Goal: Task Accomplishment & Management: Manage account settings

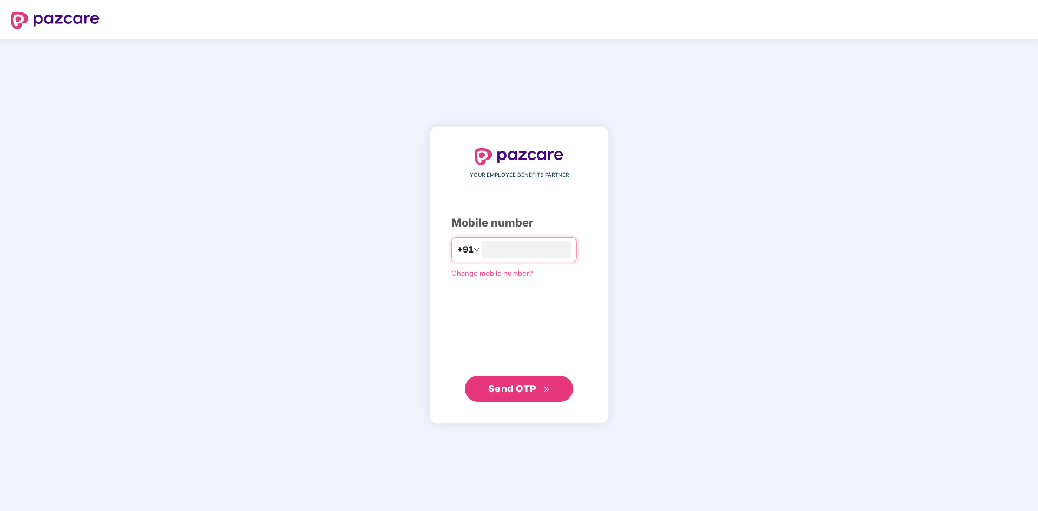
type input "**********"
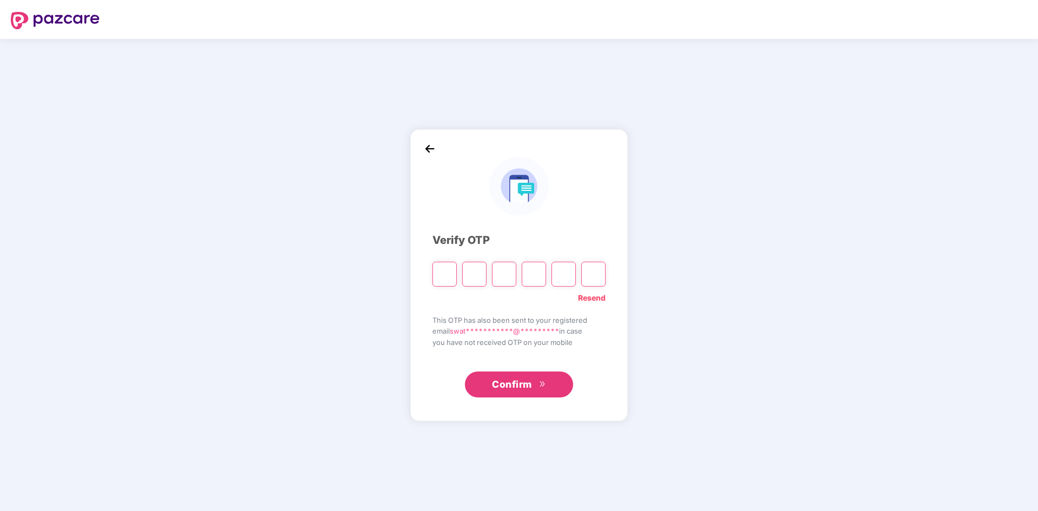
type input "*"
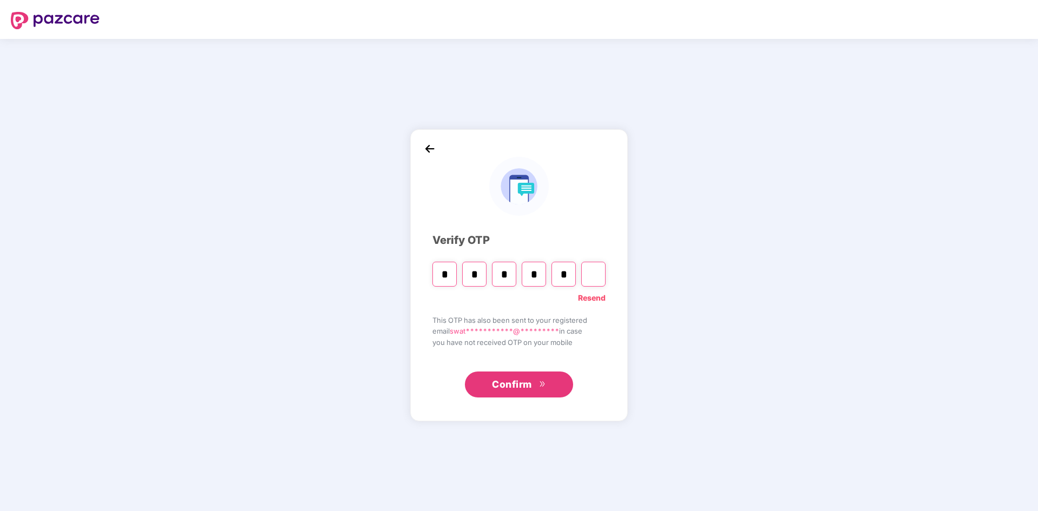
type input "*"
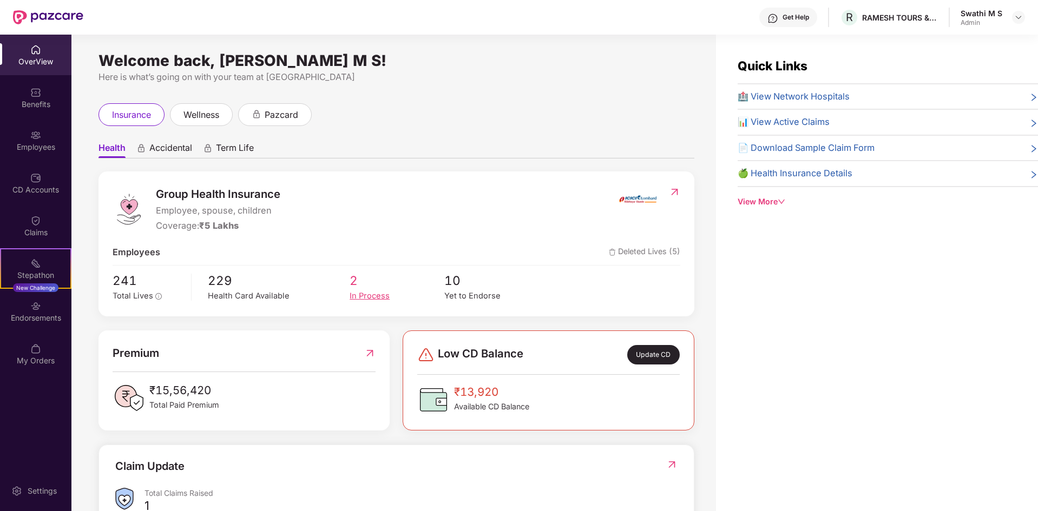
click at [372, 296] on div "In Process" at bounding box center [397, 296] width 95 height 12
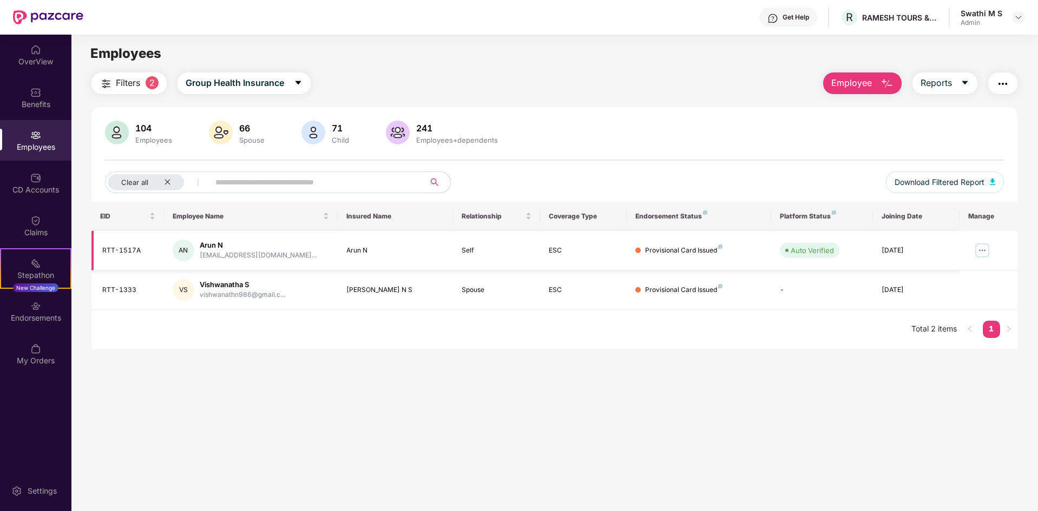
click at [977, 246] on img at bounding box center [981, 250] width 17 height 17
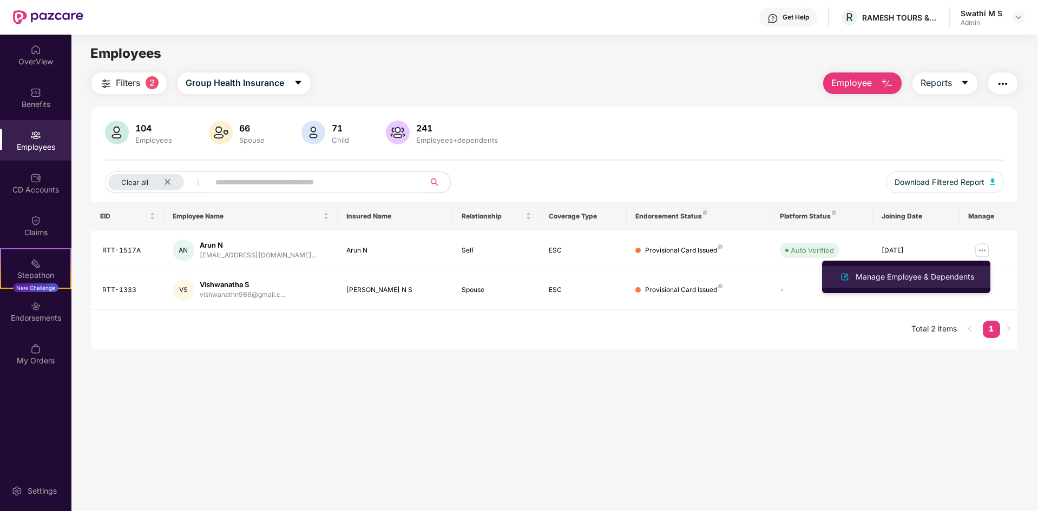
click at [913, 278] on div "Manage Employee & Dependents" at bounding box center [914, 277] width 123 height 12
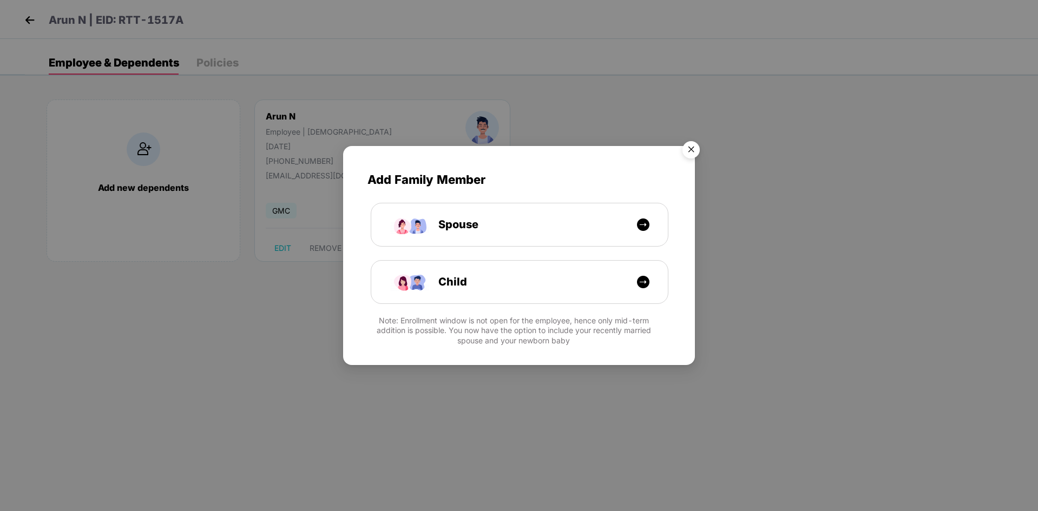
click at [695, 147] on img "Close" at bounding box center [691, 151] width 30 height 30
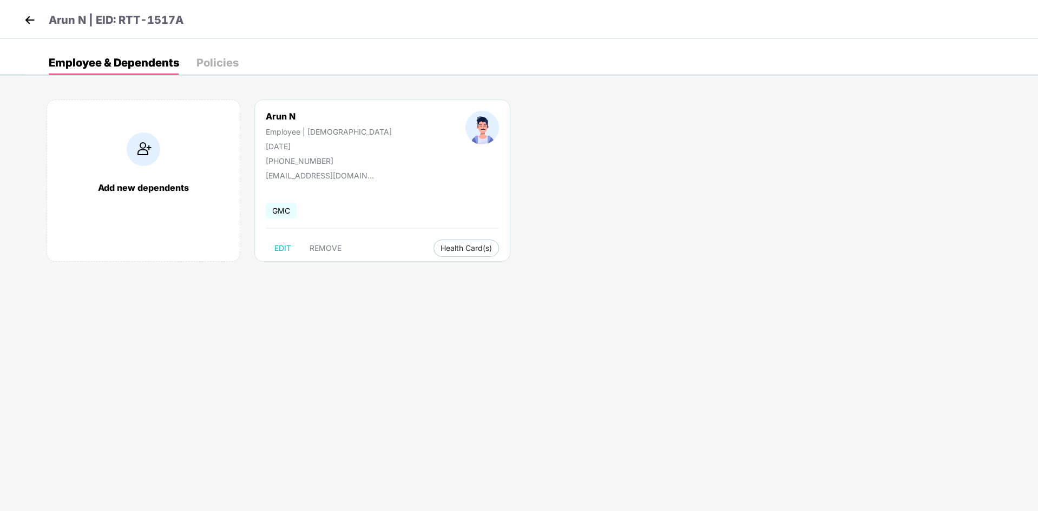
click at [34, 13] on img at bounding box center [30, 20] width 16 height 16
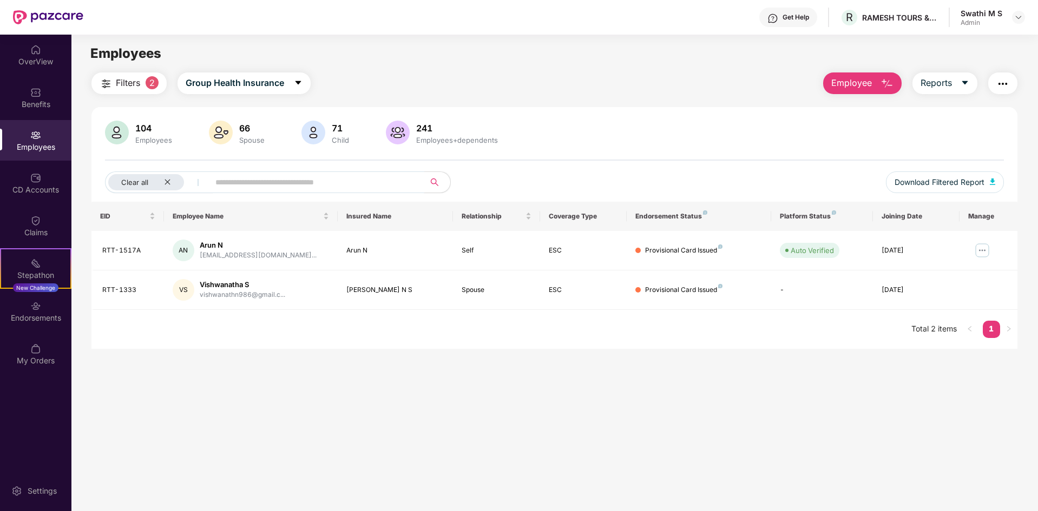
click at [215, 187] on span at bounding box center [313, 183] width 222 height 22
click at [41, 65] on div "OverView" at bounding box center [35, 61] width 71 height 11
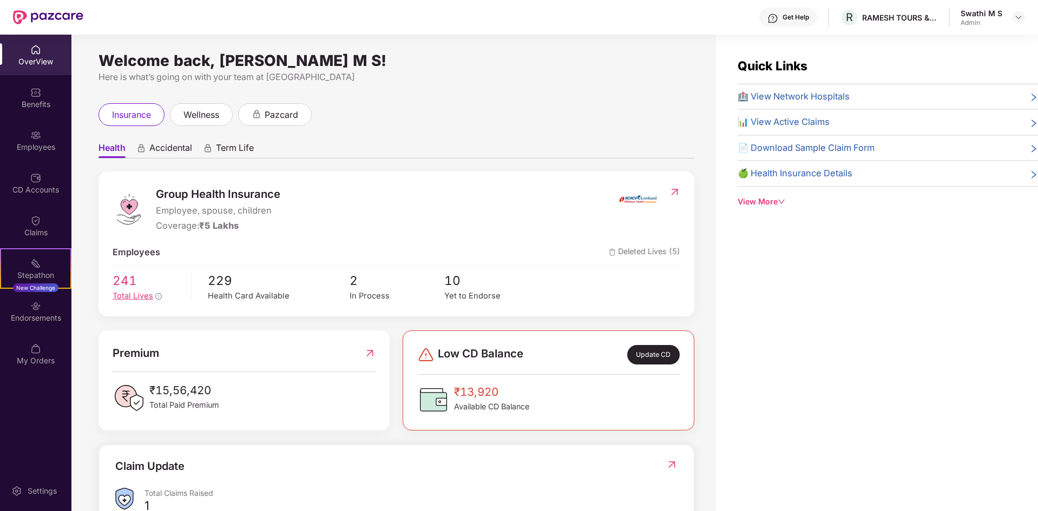
click at [137, 301] on div "Total Lives" at bounding box center [148, 296] width 71 height 12
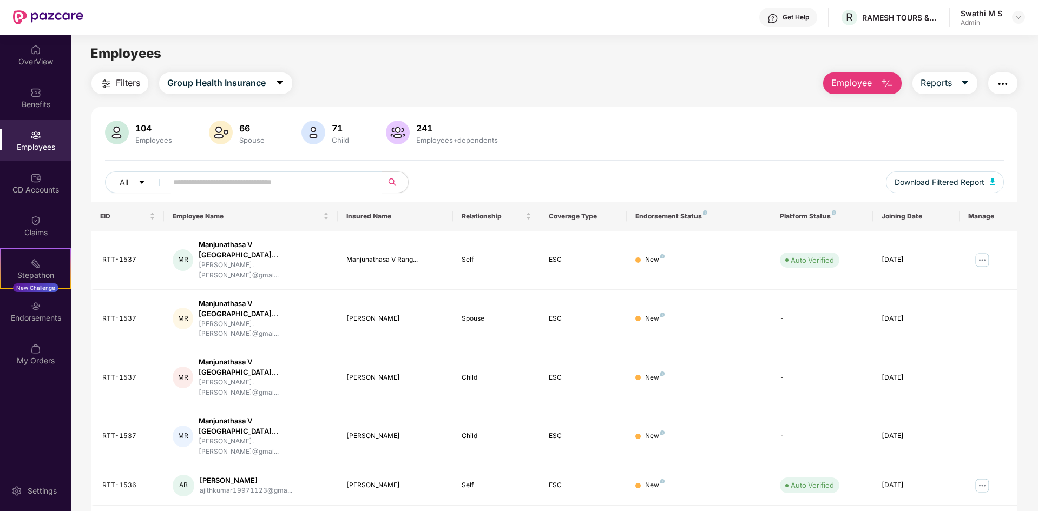
click at [311, 181] on input "text" at bounding box center [270, 182] width 194 height 16
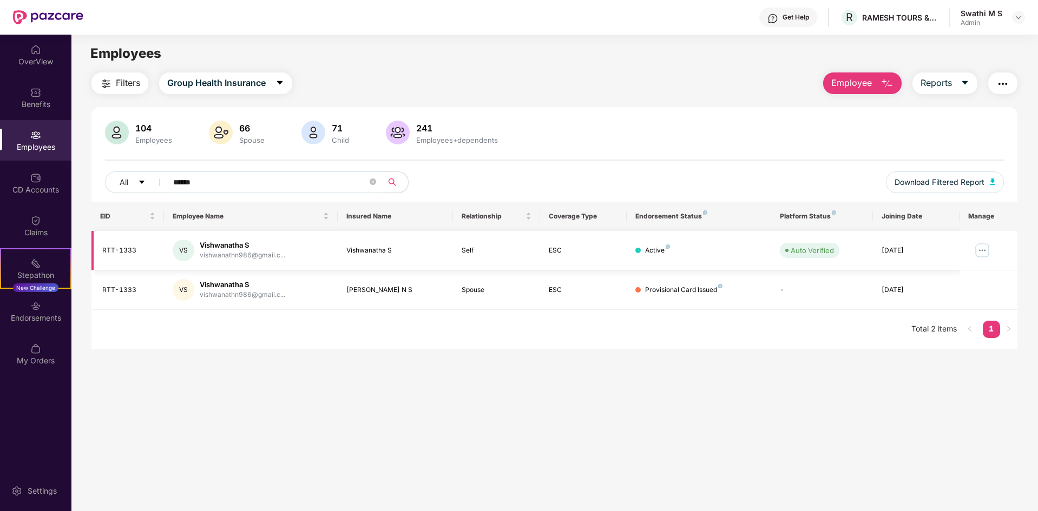
type input "******"
click at [987, 247] on img at bounding box center [981, 250] width 17 height 17
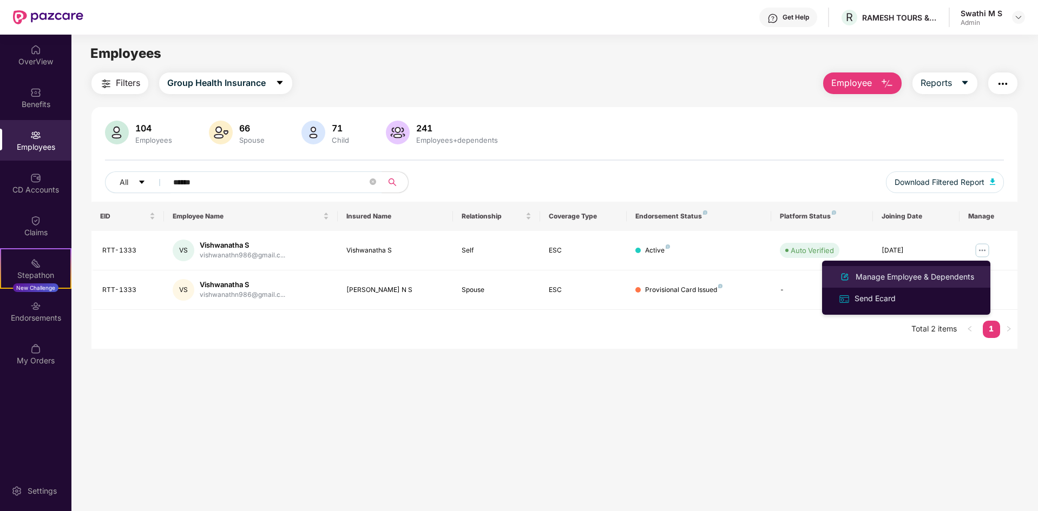
click at [950, 278] on div "Manage Employee & Dependents" at bounding box center [914, 277] width 123 height 12
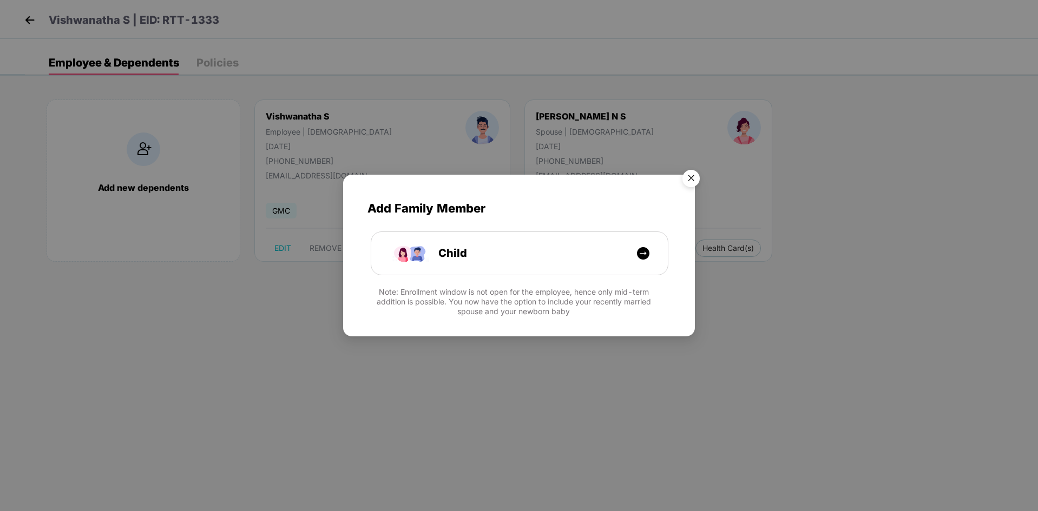
click at [692, 179] on img "Close" at bounding box center [691, 180] width 30 height 30
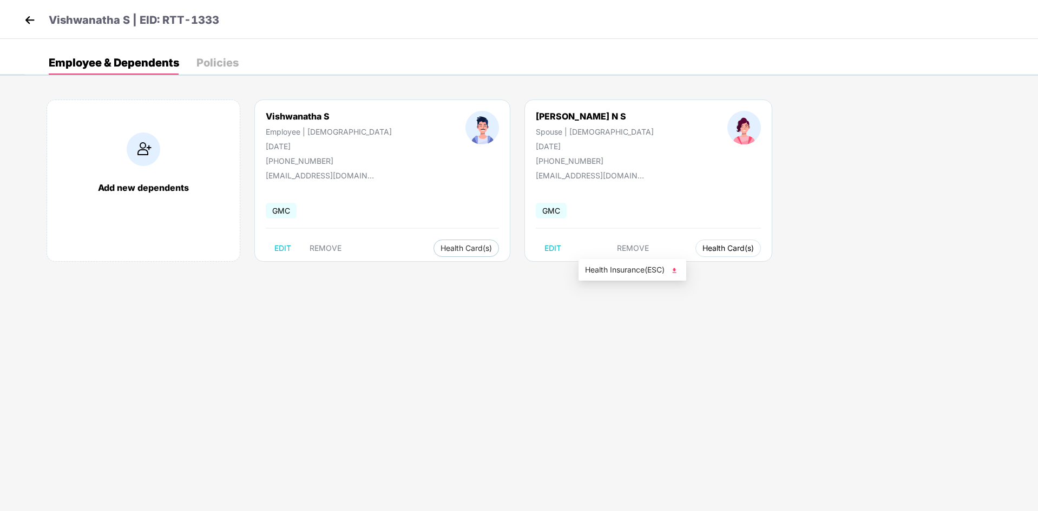
click at [702, 251] on span "Health Card(s)" at bounding box center [727, 248] width 51 height 5
click at [607, 271] on span "Health Insurance(ESC)" at bounding box center [632, 270] width 95 height 12
click at [30, 23] on img at bounding box center [30, 20] width 16 height 16
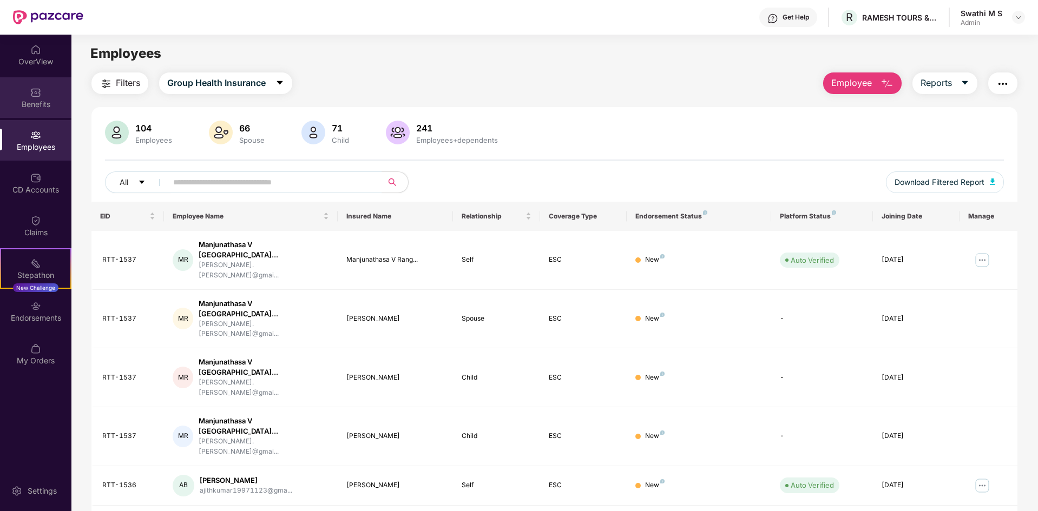
click at [37, 108] on div "Benefits" at bounding box center [35, 104] width 71 height 11
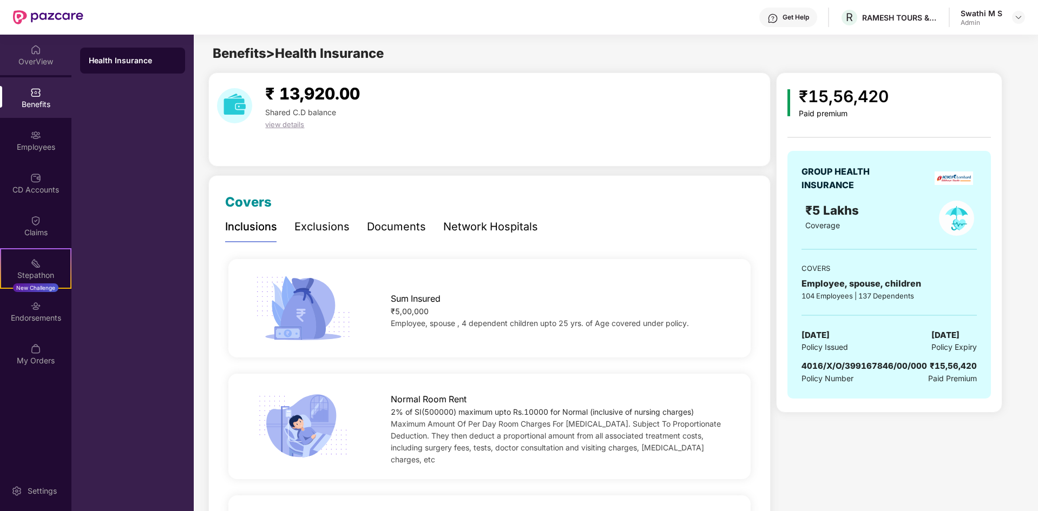
click at [34, 68] on div "OverView" at bounding box center [35, 55] width 71 height 41
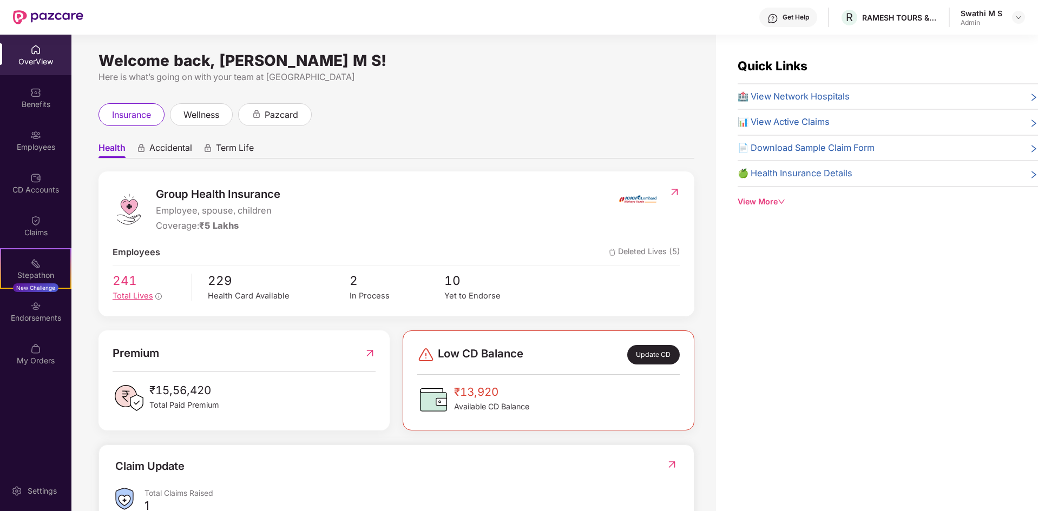
click at [136, 298] on span "Total Lives" at bounding box center [133, 296] width 41 height 10
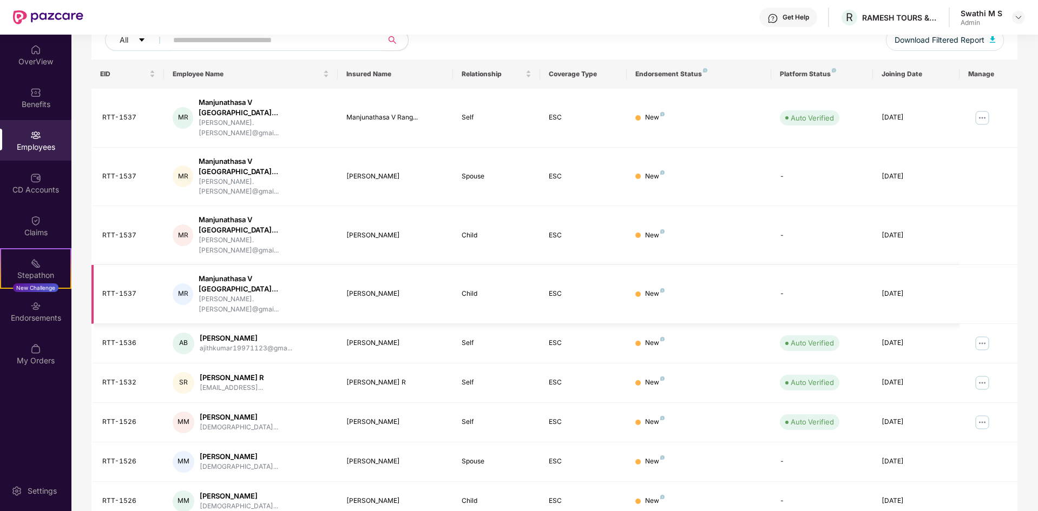
scroll to position [154, 0]
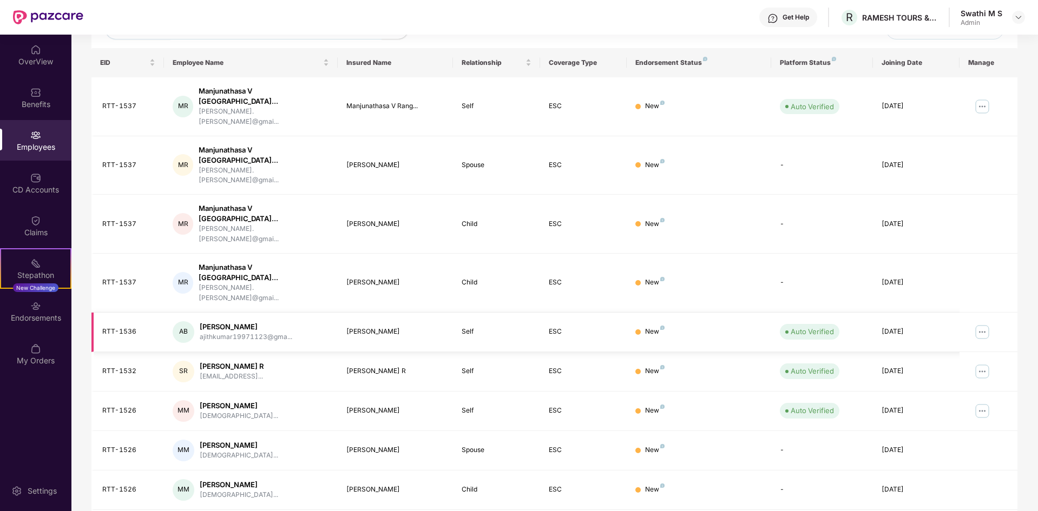
click at [987, 324] on img at bounding box center [981, 332] width 17 height 17
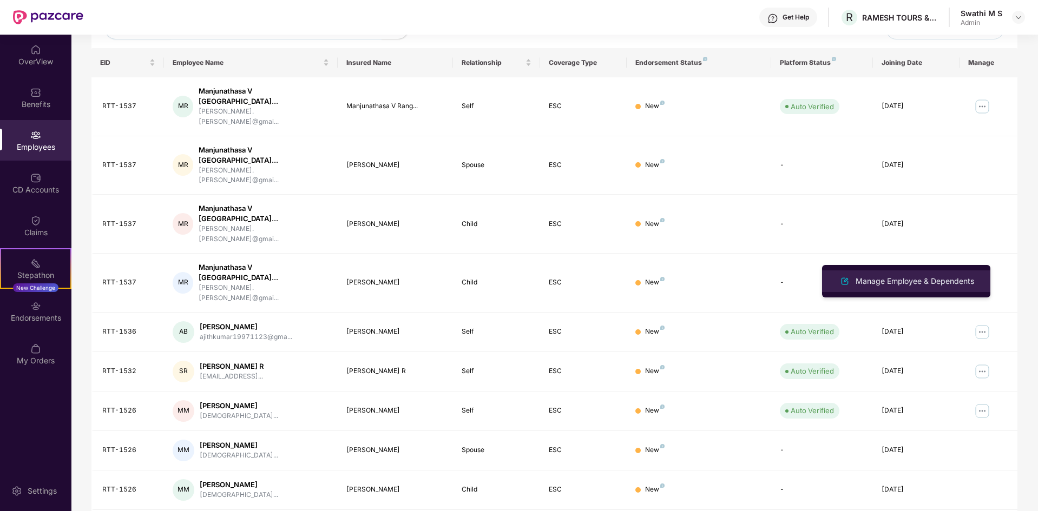
click at [909, 281] on div "Manage Employee & Dependents" at bounding box center [914, 281] width 123 height 12
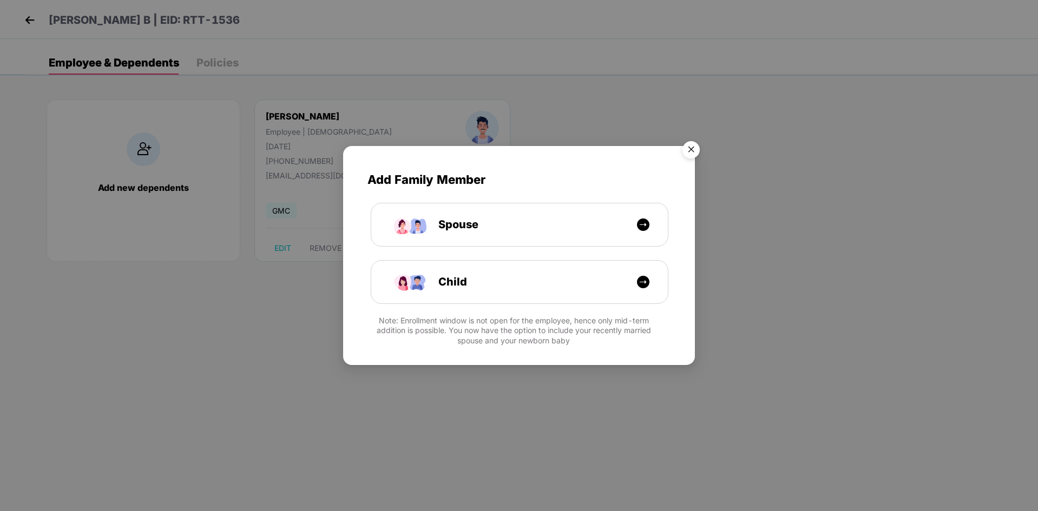
click at [689, 146] on img "Close" at bounding box center [691, 151] width 30 height 30
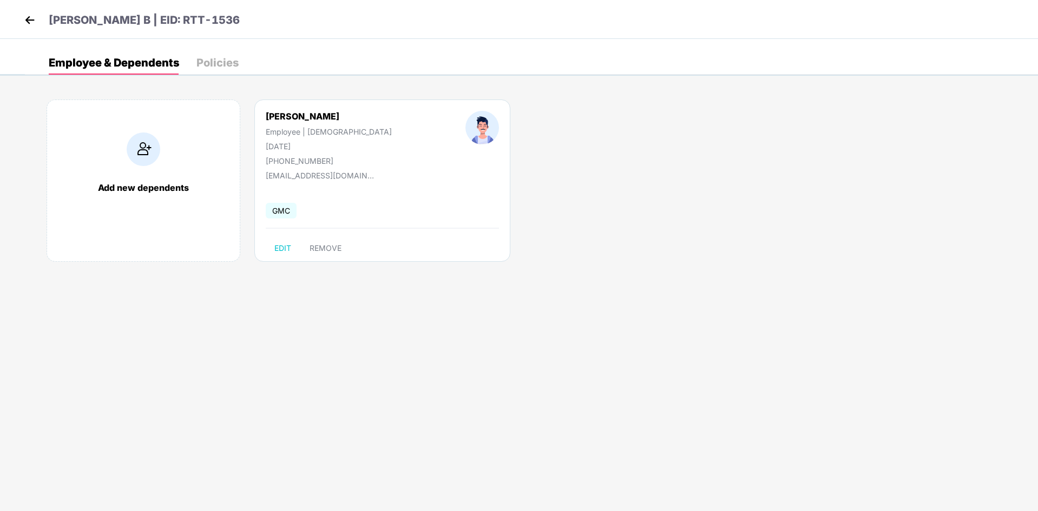
click at [27, 19] on img at bounding box center [30, 20] width 16 height 16
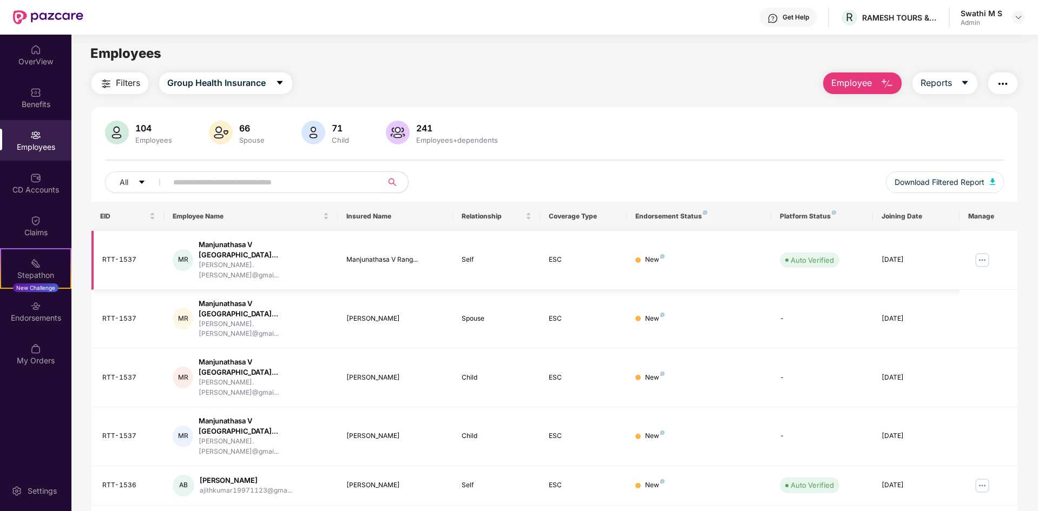
click at [982, 252] on img at bounding box center [981, 260] width 17 height 17
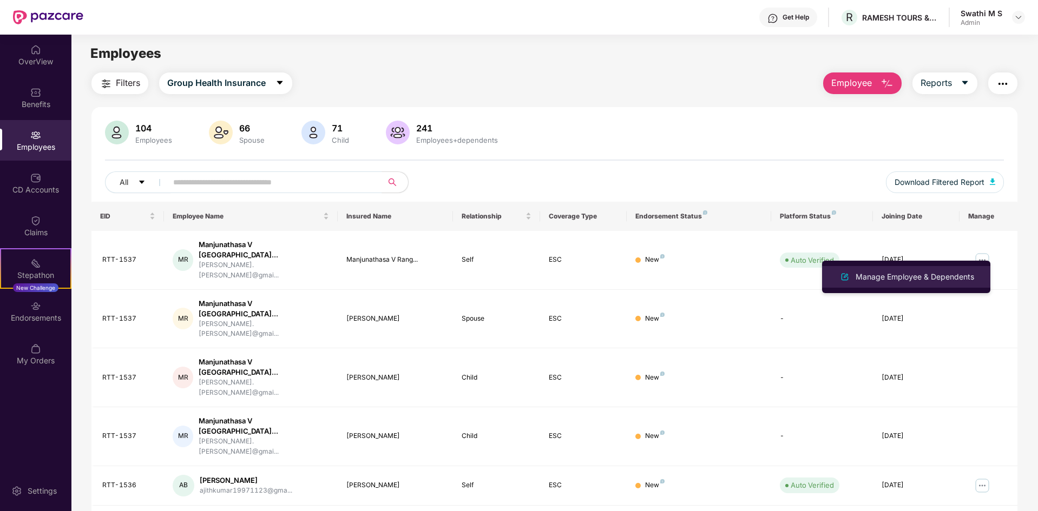
click at [919, 275] on div "Manage Employee & Dependents" at bounding box center [914, 277] width 123 height 12
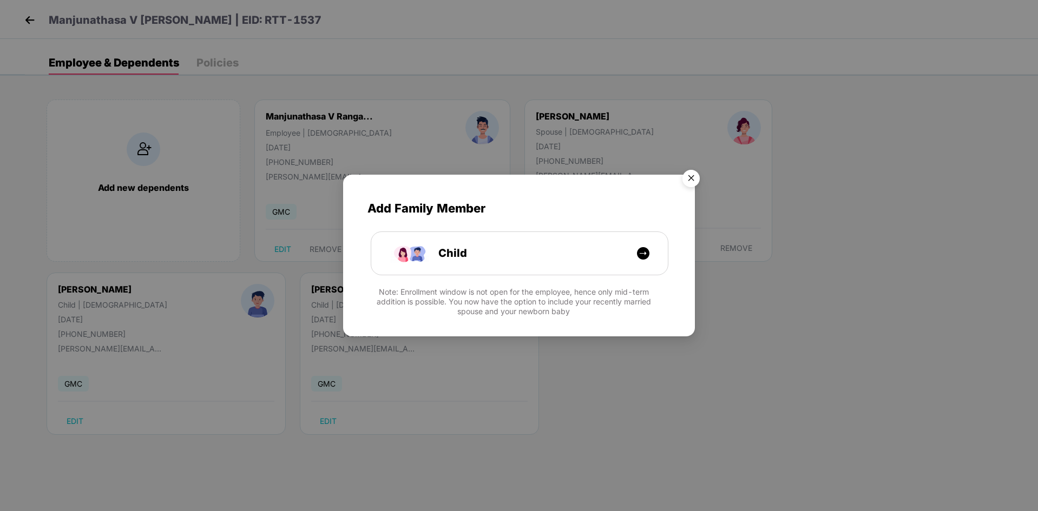
click at [691, 175] on img "Close" at bounding box center [691, 180] width 30 height 30
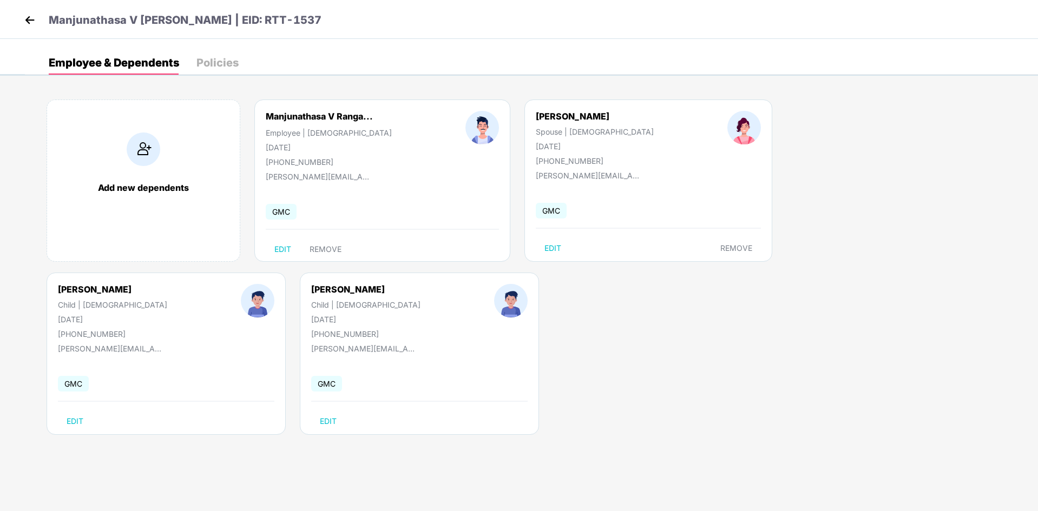
click at [30, 24] on img at bounding box center [30, 20] width 16 height 16
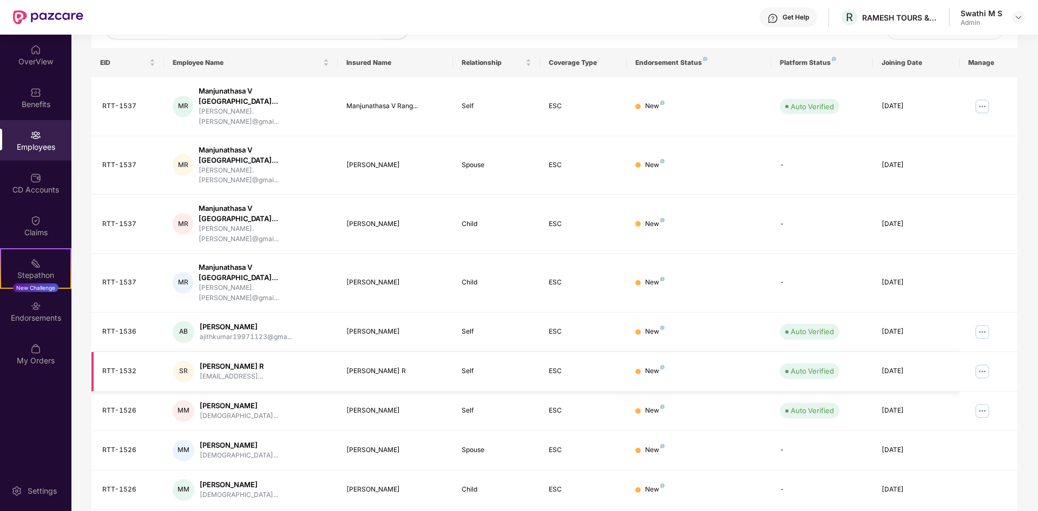
click at [985, 363] on img at bounding box center [981, 371] width 17 height 17
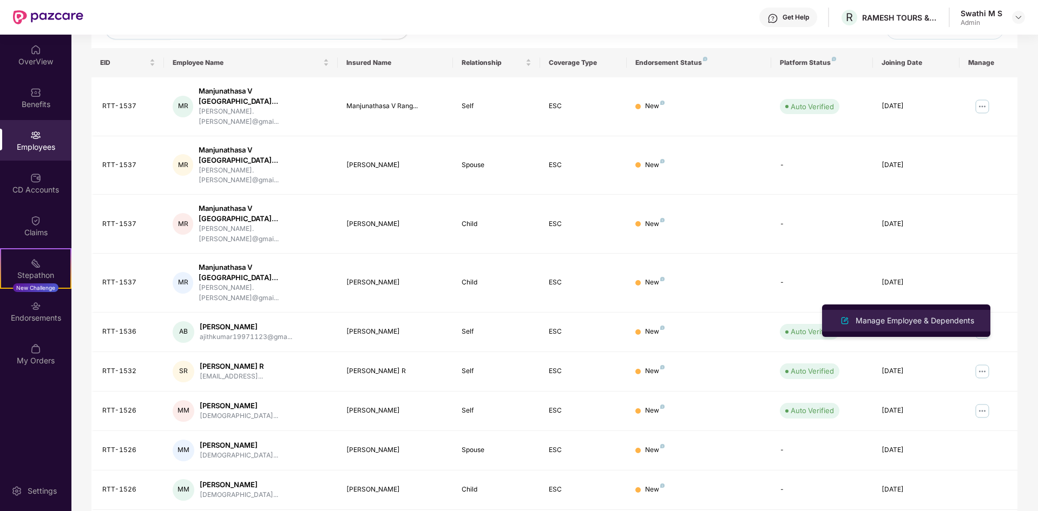
click at [963, 320] on div "Manage Employee & Dependents" at bounding box center [914, 321] width 123 height 12
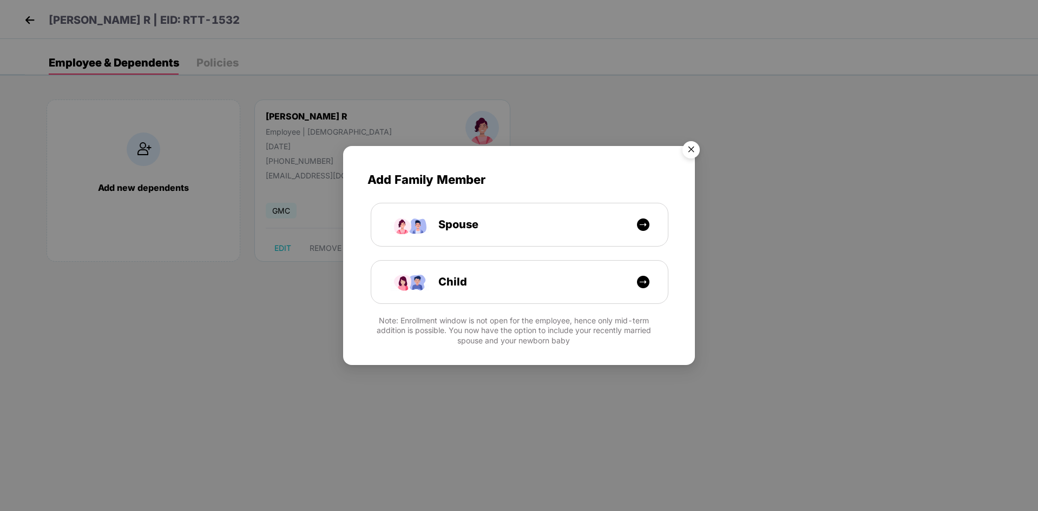
click at [691, 149] on img "Close" at bounding box center [691, 151] width 30 height 30
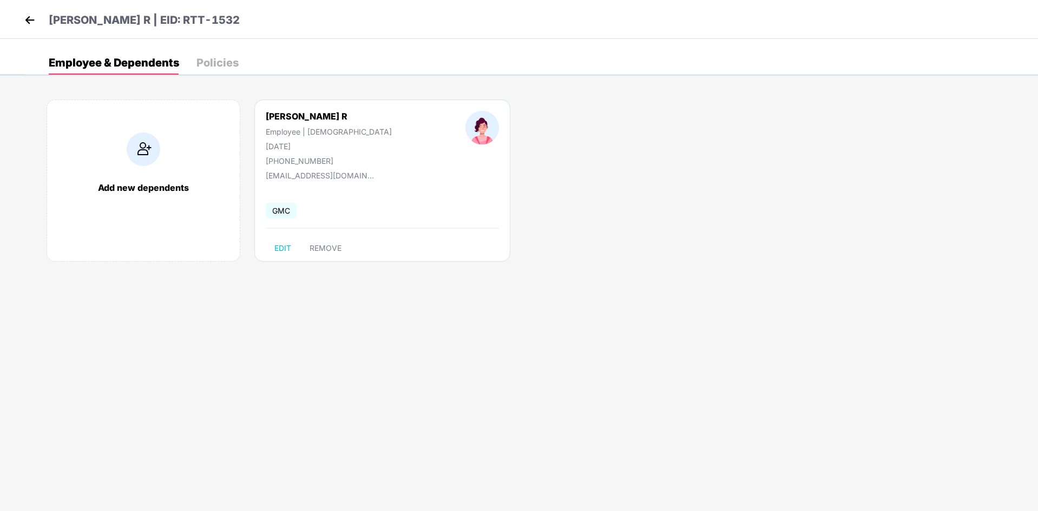
click at [28, 21] on img at bounding box center [30, 20] width 16 height 16
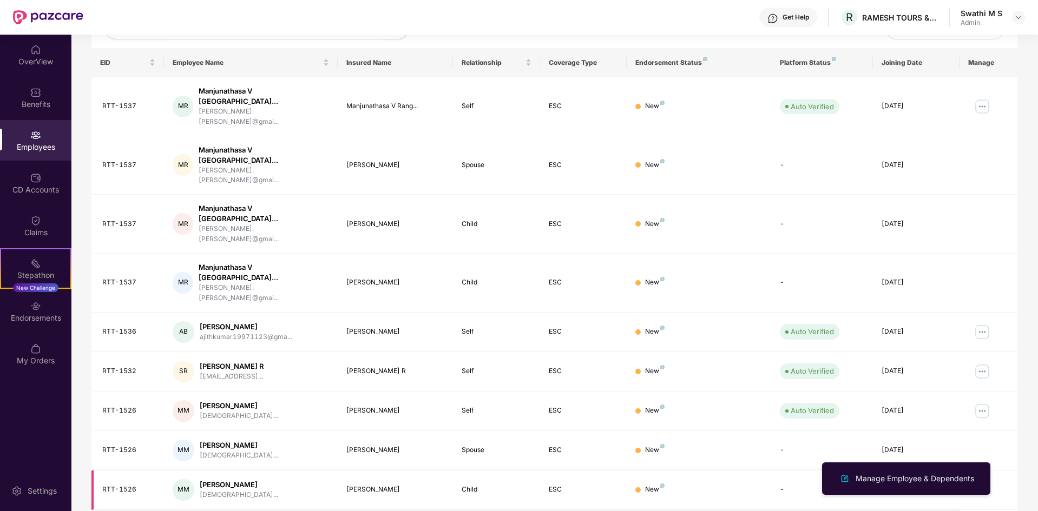
click at [744, 471] on td "New" at bounding box center [699, 490] width 144 height 39
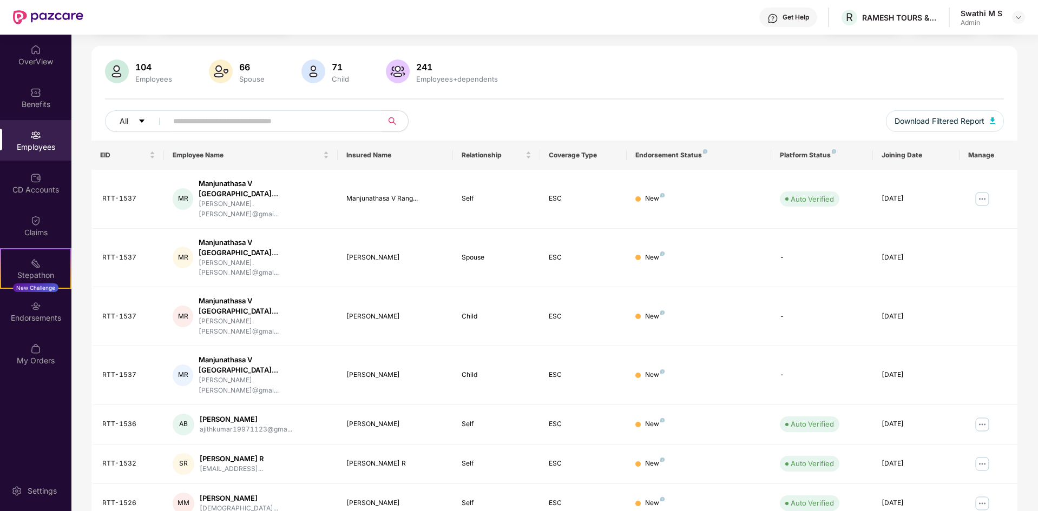
scroll to position [0, 0]
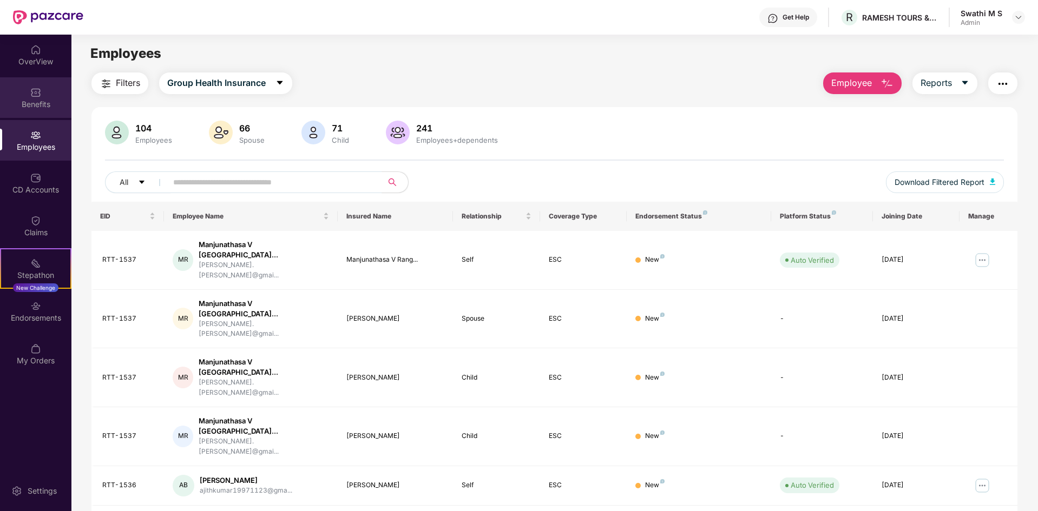
click at [29, 94] on div "Benefits" at bounding box center [35, 97] width 71 height 41
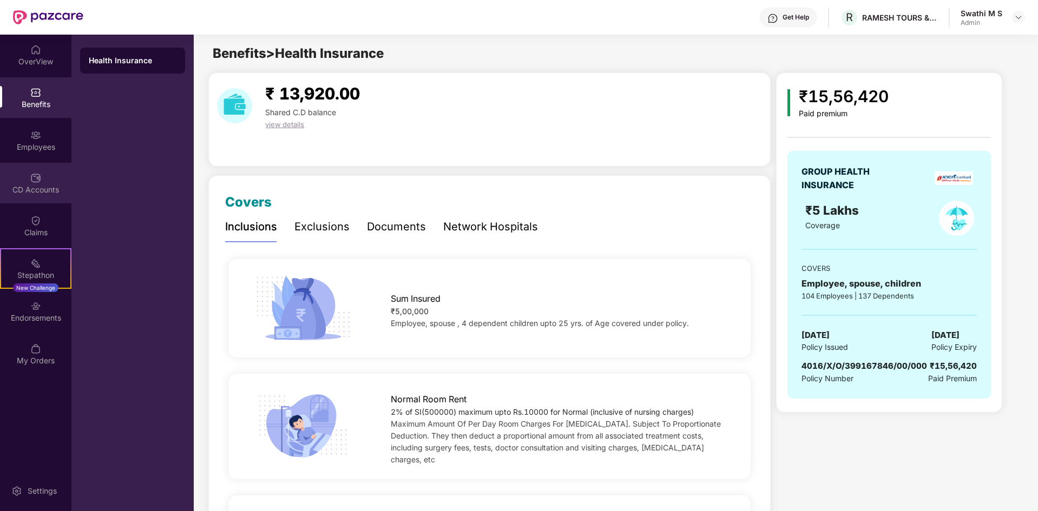
click at [38, 192] on div "CD Accounts" at bounding box center [35, 189] width 71 height 11
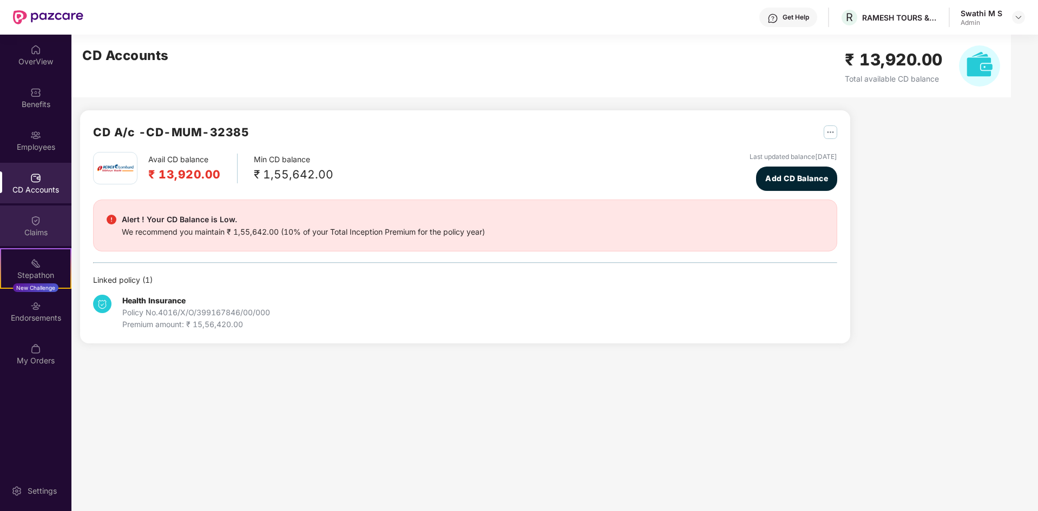
click at [37, 230] on div "Claims" at bounding box center [35, 232] width 71 height 11
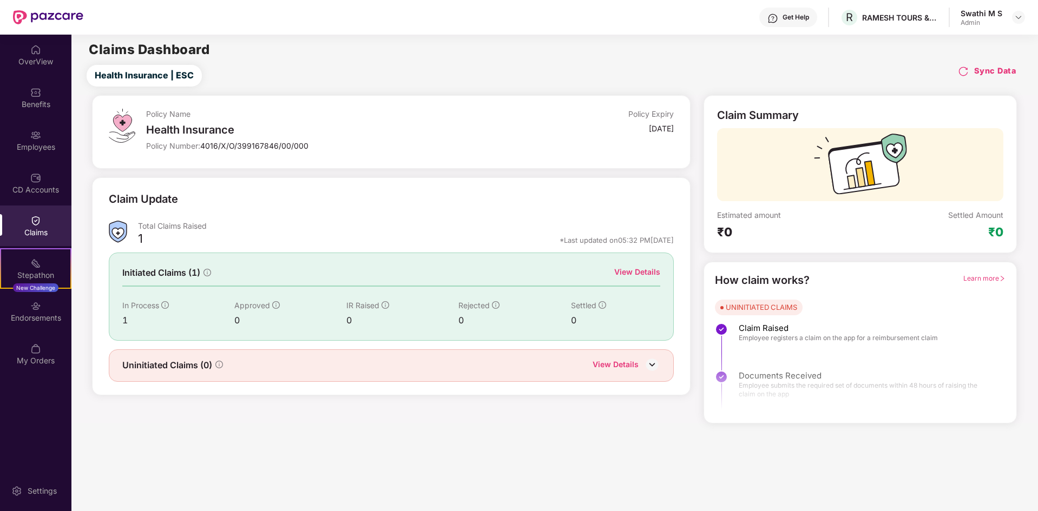
click at [31, 61] on div "OverView" at bounding box center [35, 61] width 71 height 11
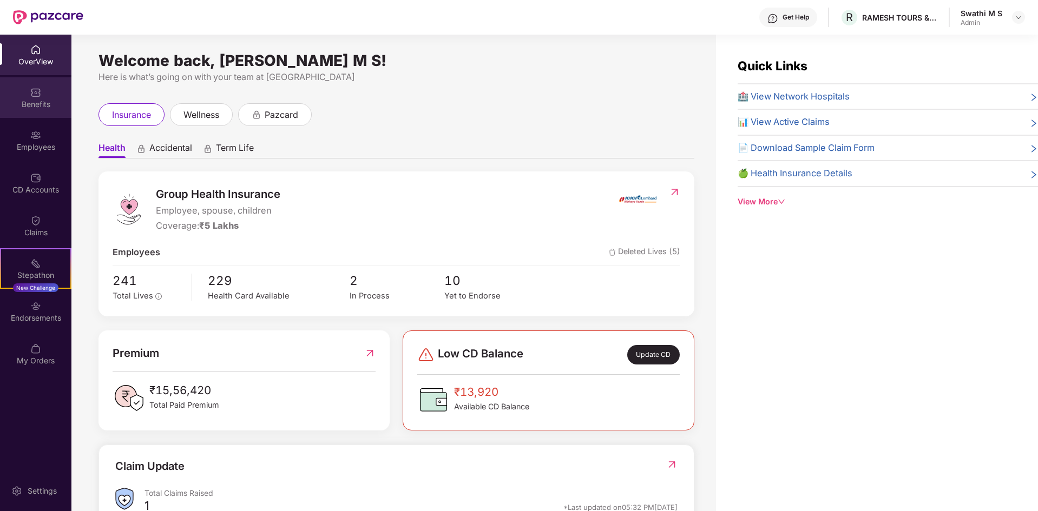
click at [10, 80] on div "Benefits" at bounding box center [35, 97] width 71 height 41
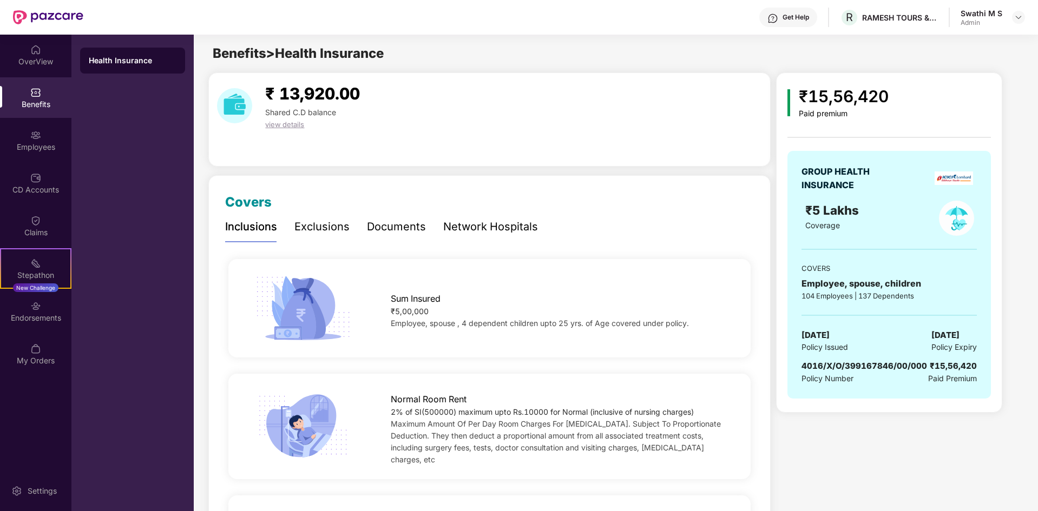
click at [339, 223] on div "Exclusions" at bounding box center [321, 227] width 55 height 17
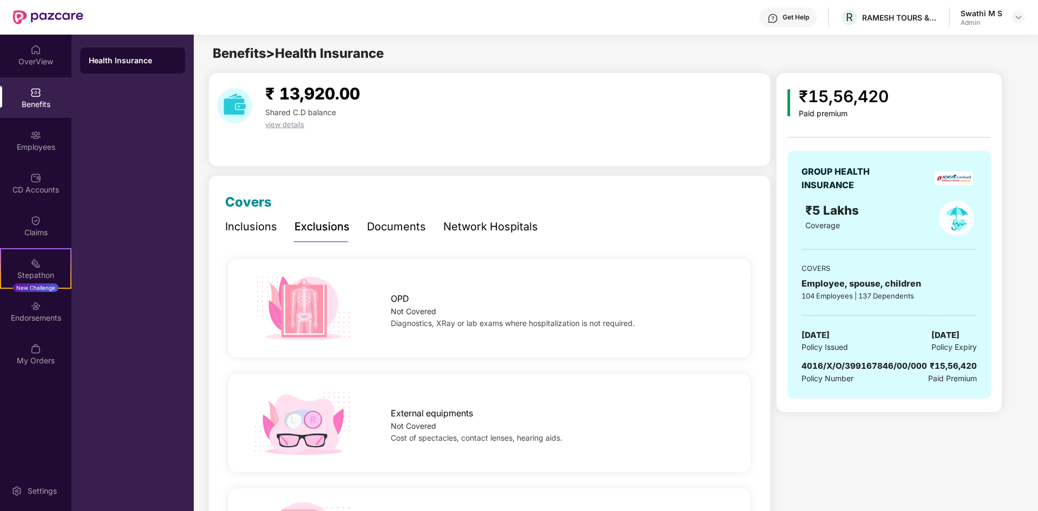
click at [387, 225] on div "Documents" at bounding box center [396, 227] width 59 height 17
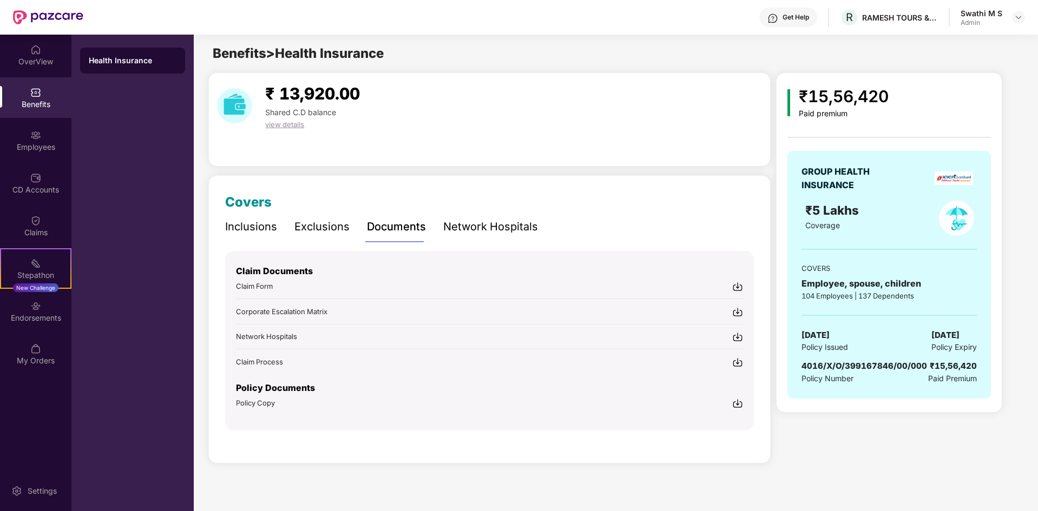
click at [316, 284] on div "Claim Form" at bounding box center [489, 286] width 507 height 11
click at [1021, 17] on img at bounding box center [1018, 17] width 9 height 9
click at [925, 64] on div "Logout" at bounding box center [967, 64] width 141 height 21
